Goal: Find specific page/section: Find specific page/section

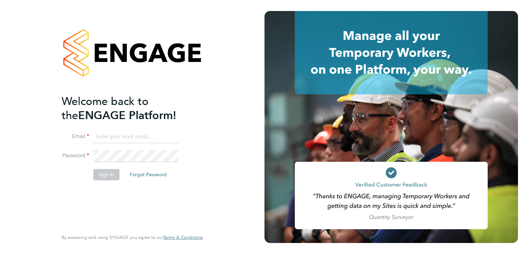
click at [164, 132] on input at bounding box center [135, 137] width 85 height 12
type input "pallvi.raghvani@ncclondon.ac.uk"
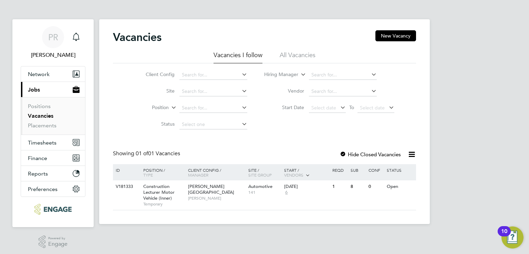
click at [297, 54] on li "All Vacancies" at bounding box center [298, 57] width 36 height 12
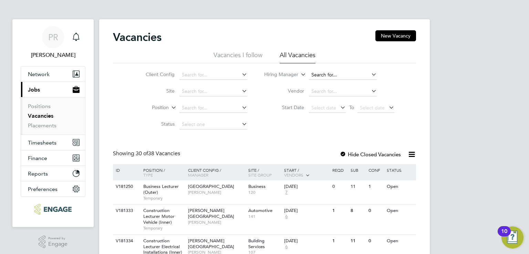
click at [325, 74] on input at bounding box center [343, 75] width 68 height 10
click at [183, 222] on div "Construction Lecturer Motor Vehicle (Inner) Temporary" at bounding box center [162, 220] width 48 height 30
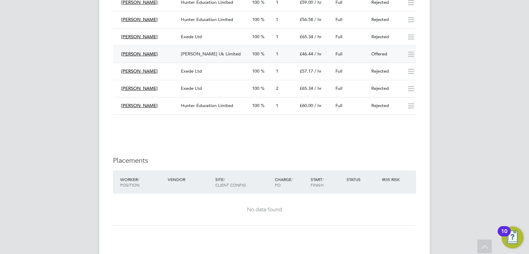
click at [379, 54] on div "Offered" at bounding box center [387, 54] width 36 height 11
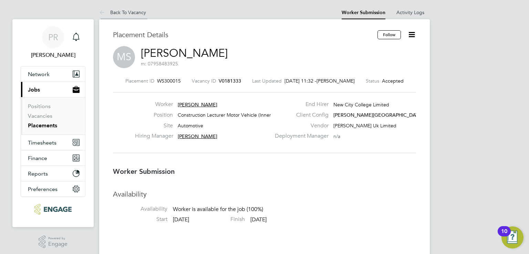
click at [106, 10] on icon at bounding box center [103, 13] width 9 height 9
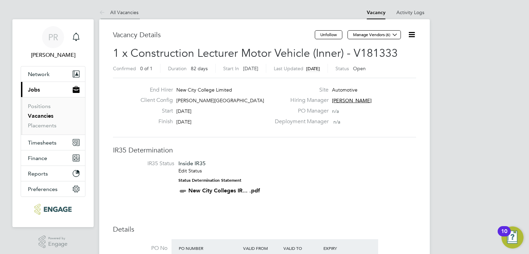
click at [108, 11] on link "All Vacancies" at bounding box center [118, 12] width 39 height 6
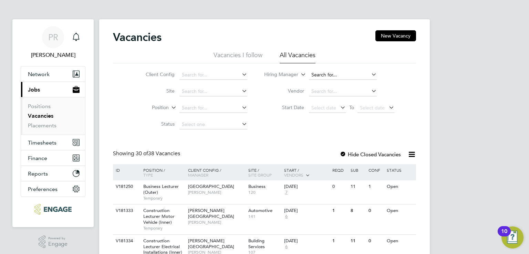
click at [329, 75] on input at bounding box center [343, 75] width 68 height 10
click at [329, 96] on li "Nath an Morris" at bounding box center [343, 93] width 68 height 9
type input "[PERSON_NAME]"
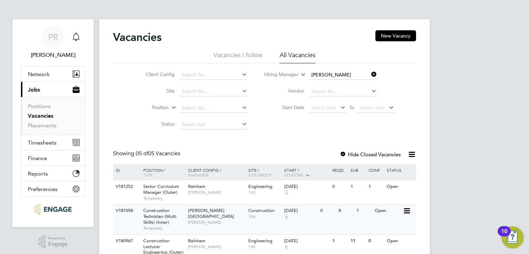
click at [214, 214] on div "Hackney Campus Nathan Morris" at bounding box center [216, 217] width 60 height 24
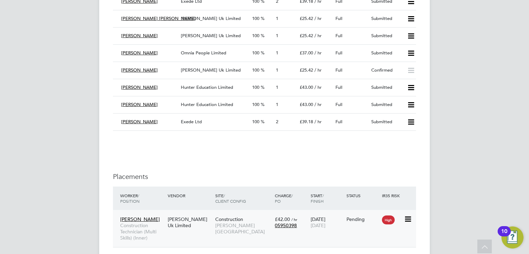
click at [177, 223] on div "[PERSON_NAME] Uk Limited" at bounding box center [190, 222] width 48 height 19
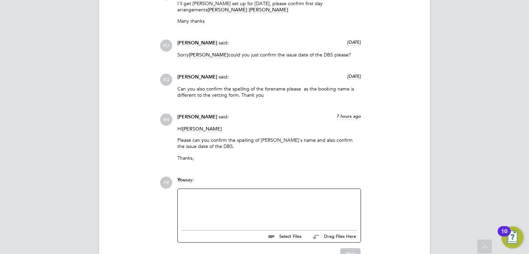
drag, startPoint x: 420, startPoint y: 84, endPoint x: 487, endPoint y: 93, distance: 67.8
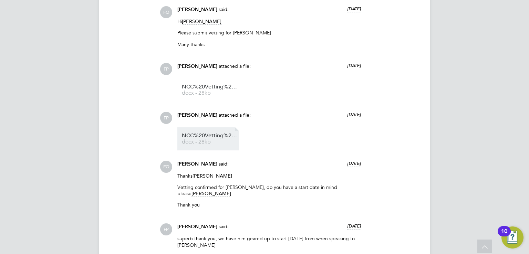
click at [208, 137] on span "NCC%20Vetting%20form%20Saif%20Khan" at bounding box center [209, 135] width 55 height 5
